Goal: Information Seeking & Learning: Learn about a topic

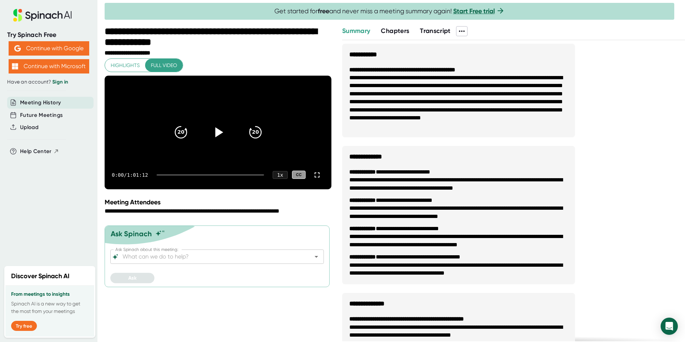
click at [443, 29] on span "Transcript" at bounding box center [435, 31] width 31 height 8
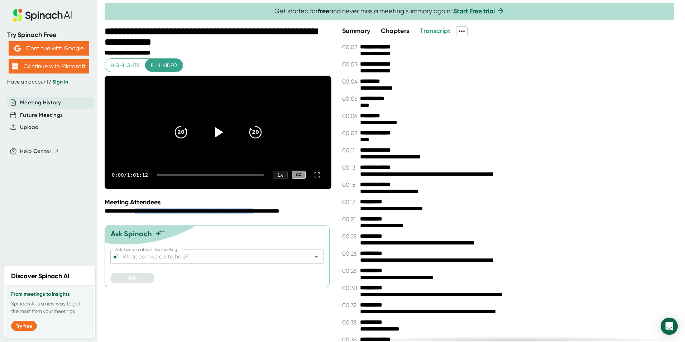
drag, startPoint x: 152, startPoint y: 225, endPoint x: 288, endPoint y: 224, distance: 136.2
click at [288, 215] on div "**********" at bounding box center [219, 211] width 229 height 7
click at [218, 138] on icon at bounding box center [219, 132] width 8 height 10
click at [223, 141] on icon at bounding box center [218, 132] width 18 height 18
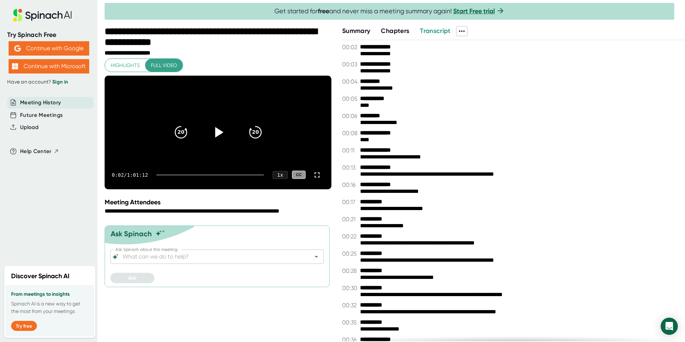
click at [211, 141] on icon at bounding box center [218, 132] width 18 height 18
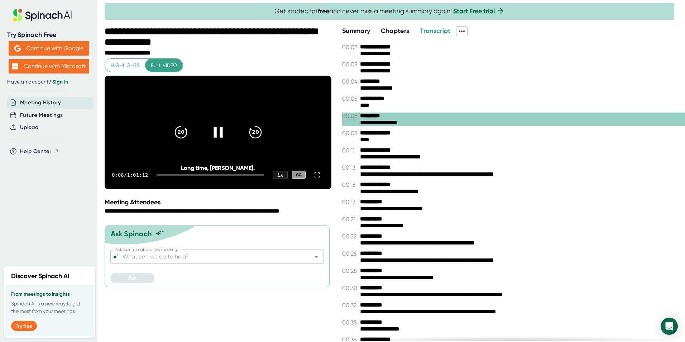
click at [225, 141] on icon at bounding box center [218, 132] width 18 height 18
drag, startPoint x: 317, startPoint y: 187, endPoint x: 318, endPoint y: 214, distance: 26.6
click at [317, 179] on icon at bounding box center [317, 175] width 9 height 9
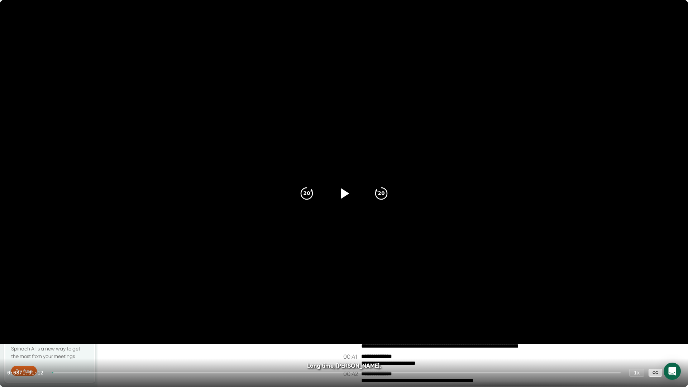
click at [673, 341] on icon at bounding box center [673, 372] width 5 height 5
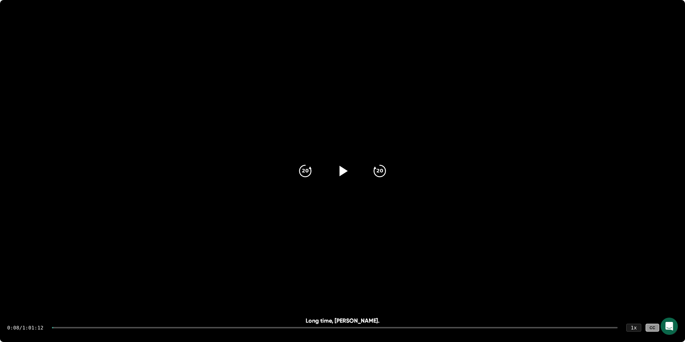
scroll to position [1039, 0]
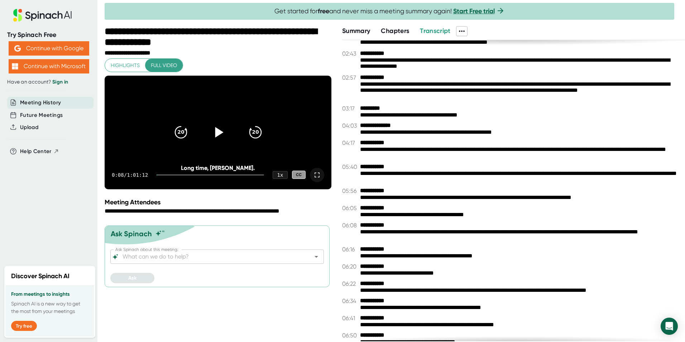
click at [362, 30] on span "Summary" at bounding box center [356, 31] width 28 height 8
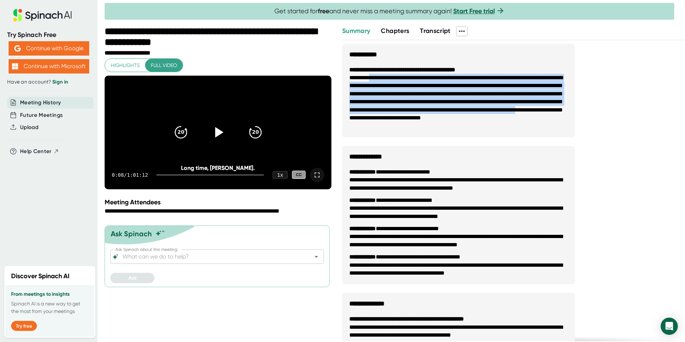
drag, startPoint x: 374, startPoint y: 77, endPoint x: 553, endPoint y: 121, distance: 184.0
click at [553, 121] on li "**********" at bounding box center [458, 102] width 219 height 56
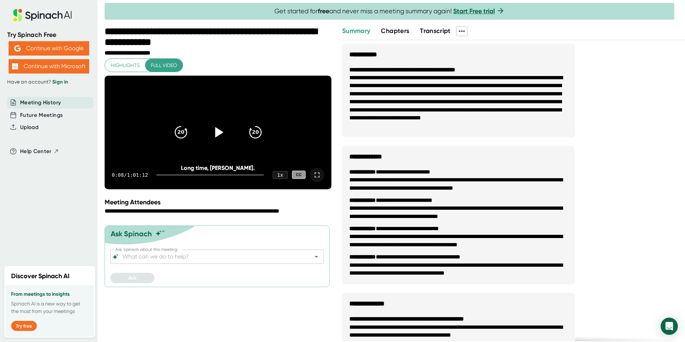
click at [221, 138] on icon at bounding box center [219, 132] width 8 height 10
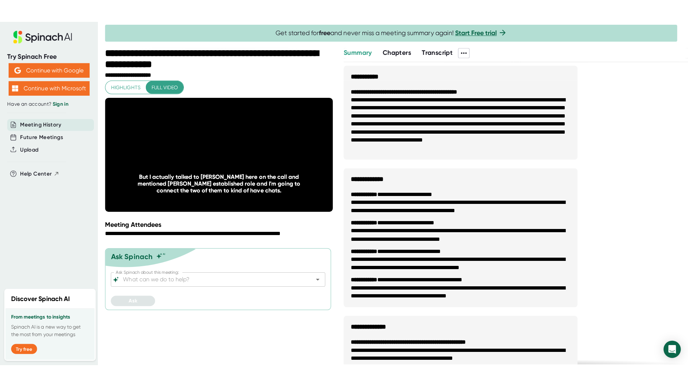
scroll to position [274, 0]
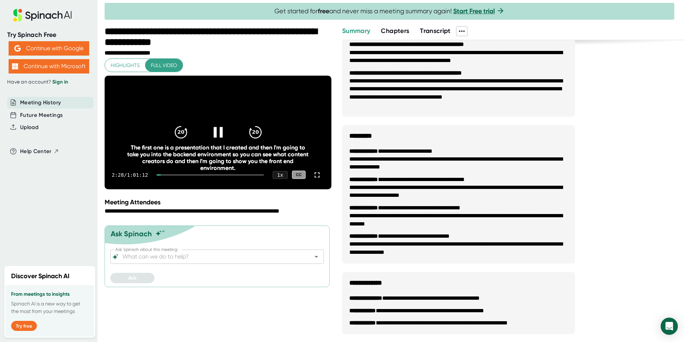
drag, startPoint x: 317, startPoint y: 191, endPoint x: 318, endPoint y: 218, distance: 26.5
click at [317, 179] on icon at bounding box center [317, 175] width 9 height 9
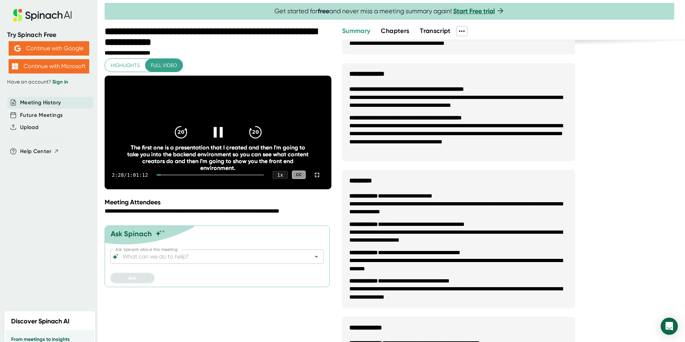
scroll to position [230, 0]
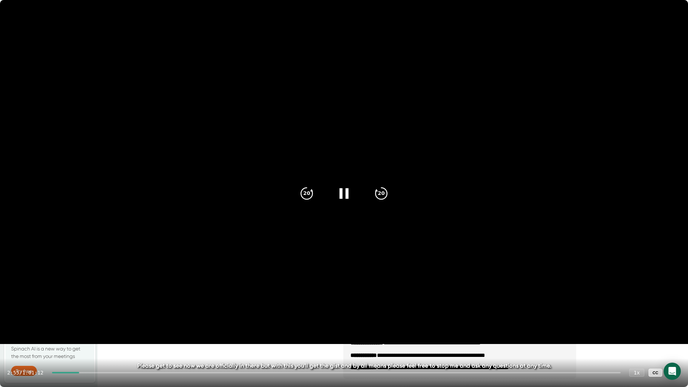
click at [672, 341] on icon at bounding box center [673, 372] width 5 height 5
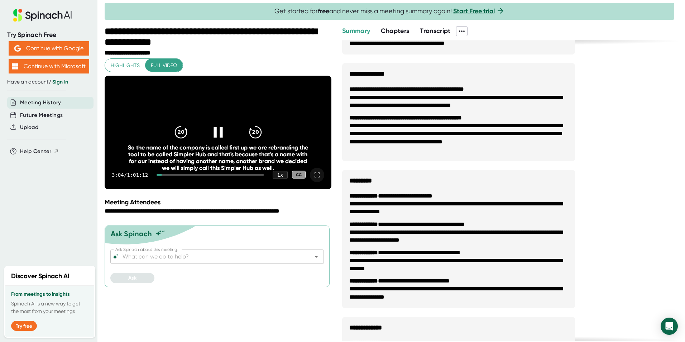
click at [162, 176] on div at bounding box center [159, 174] width 5 height 1
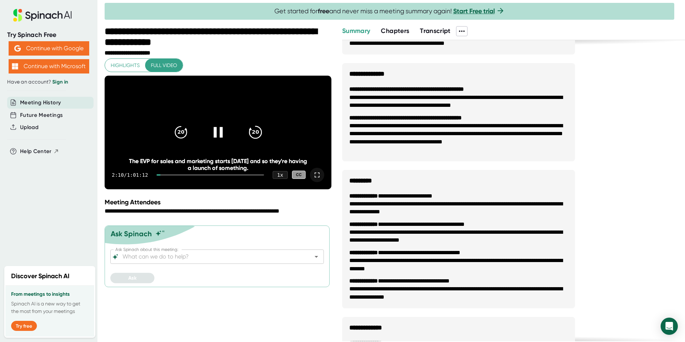
click at [260, 141] on icon "20" at bounding box center [255, 132] width 18 height 18
click at [216, 138] on icon at bounding box center [218, 132] width 9 height 10
click at [228, 142] on div at bounding box center [218, 132] width 30 height 30
click at [218, 147] on div at bounding box center [218, 132] width 30 height 30
click at [213, 138] on icon at bounding box center [218, 132] width 18 height 18
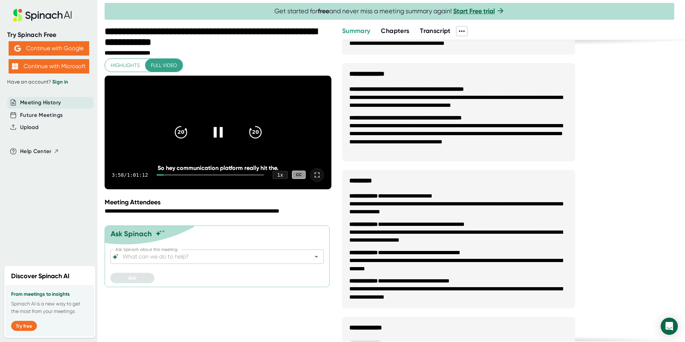
click at [218, 138] on icon at bounding box center [218, 132] width 18 height 18
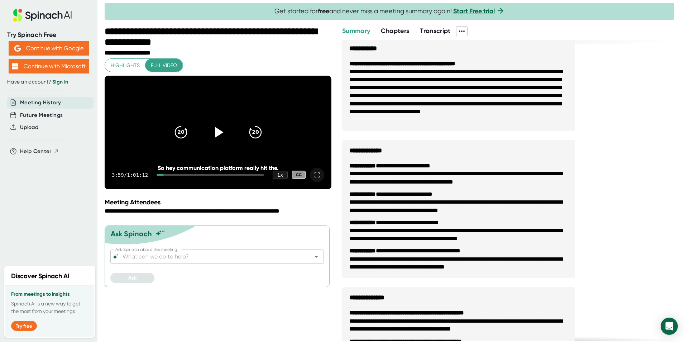
scroll to position [0, 0]
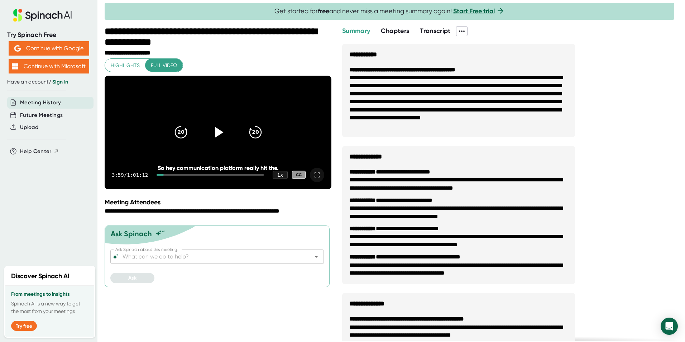
click at [129, 63] on span "Highlights" at bounding box center [125, 65] width 29 height 9
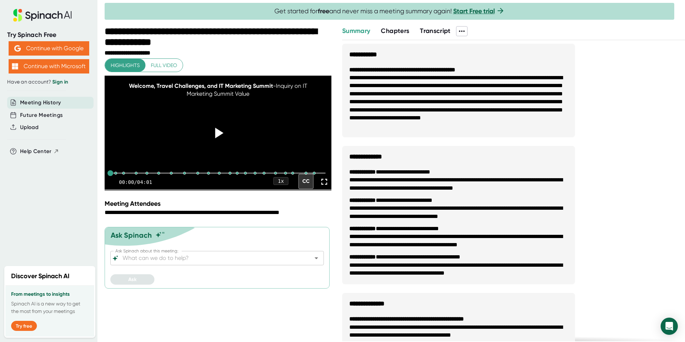
click at [218, 148] on div at bounding box center [218, 133] width 30 height 30
click at [123, 176] on div at bounding box center [124, 173] width 6 height 6
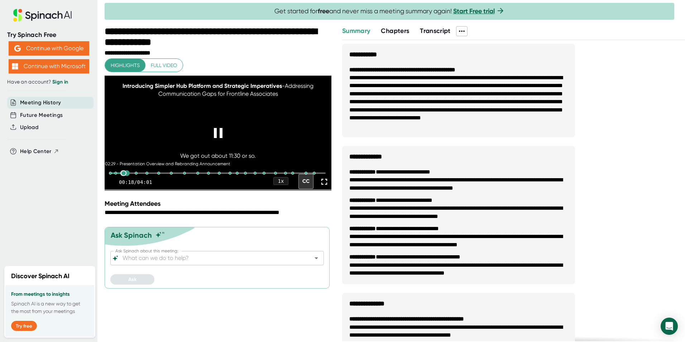
click at [123, 176] on div at bounding box center [124, 173] width 6 height 6
click at [119, 174] on div at bounding box center [118, 172] width 16 height 1
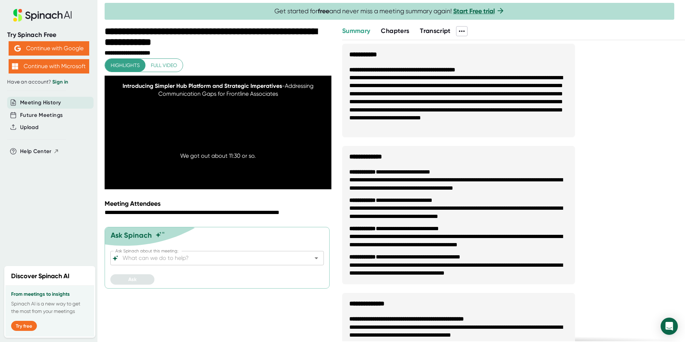
click at [168, 68] on span "Full video" at bounding box center [164, 65] width 26 height 9
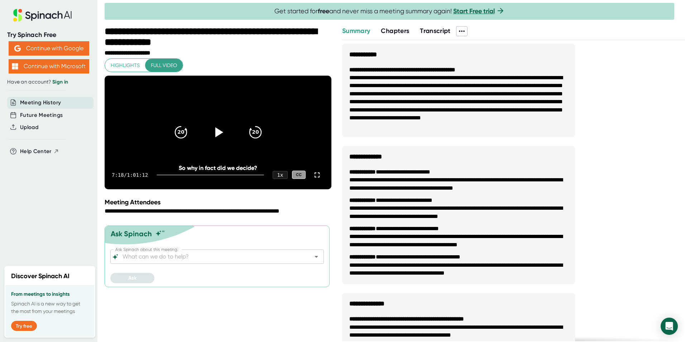
click at [172, 188] on div "7:18 / 1:01:12 1 x CC" at bounding box center [218, 175] width 227 height 29
click at [216, 138] on icon at bounding box center [219, 132] width 8 height 10
click at [174, 187] on div "0:01 / 1:01:12 1 x CC" at bounding box center [218, 175] width 227 height 29
click at [174, 176] on div at bounding box center [211, 174] width 108 height 1
click at [167, 176] on div at bounding box center [164, 174] width 15 height 1
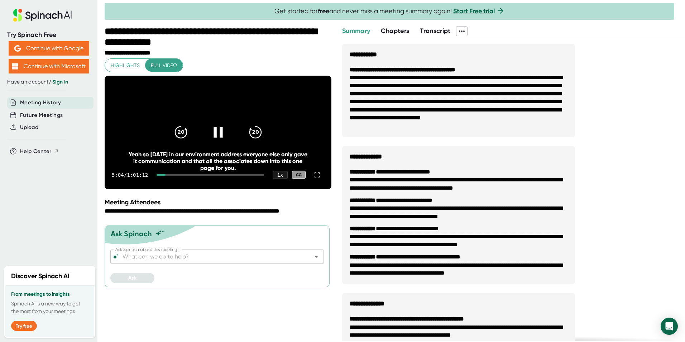
click at [216, 138] on icon at bounding box center [218, 132] width 9 height 10
click at [389, 30] on span "Chapters" at bounding box center [395, 31] width 28 height 8
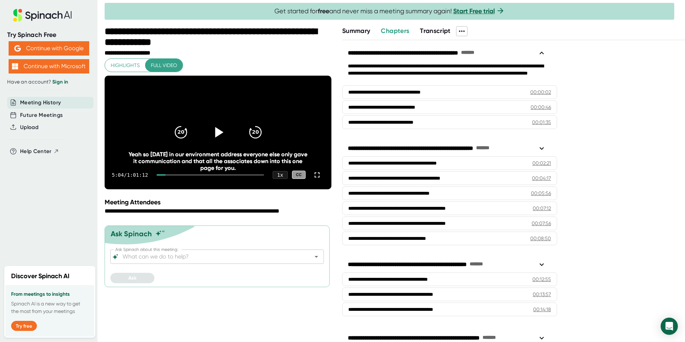
click at [354, 31] on span "Summary" at bounding box center [356, 31] width 28 height 8
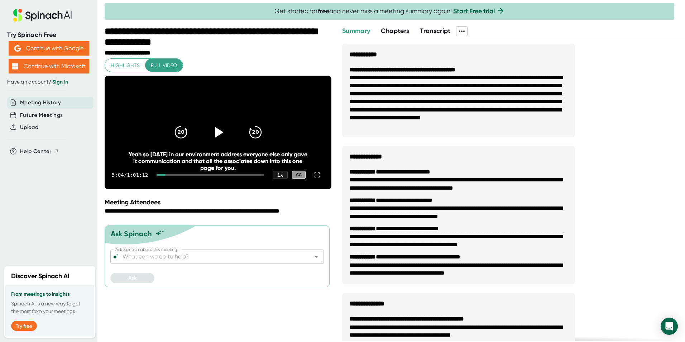
click at [216, 138] on icon at bounding box center [219, 132] width 8 height 10
click at [210, 141] on icon at bounding box center [218, 132] width 18 height 18
click at [434, 25] on div at bounding box center [395, 25] width 581 height 4
click at [439, 30] on span "Transcript" at bounding box center [435, 31] width 31 height 8
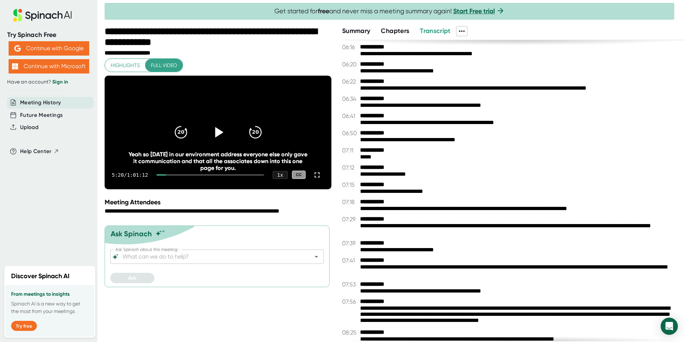
scroll to position [1254, 0]
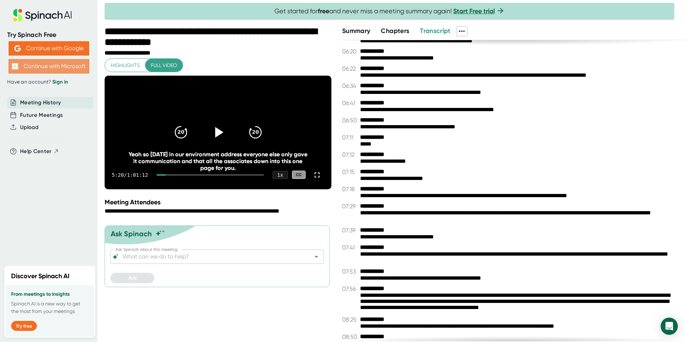
click at [65, 70] on button "Continue with Microsoft" at bounding box center [49, 66] width 81 height 14
